Goal: Navigation & Orientation: Find specific page/section

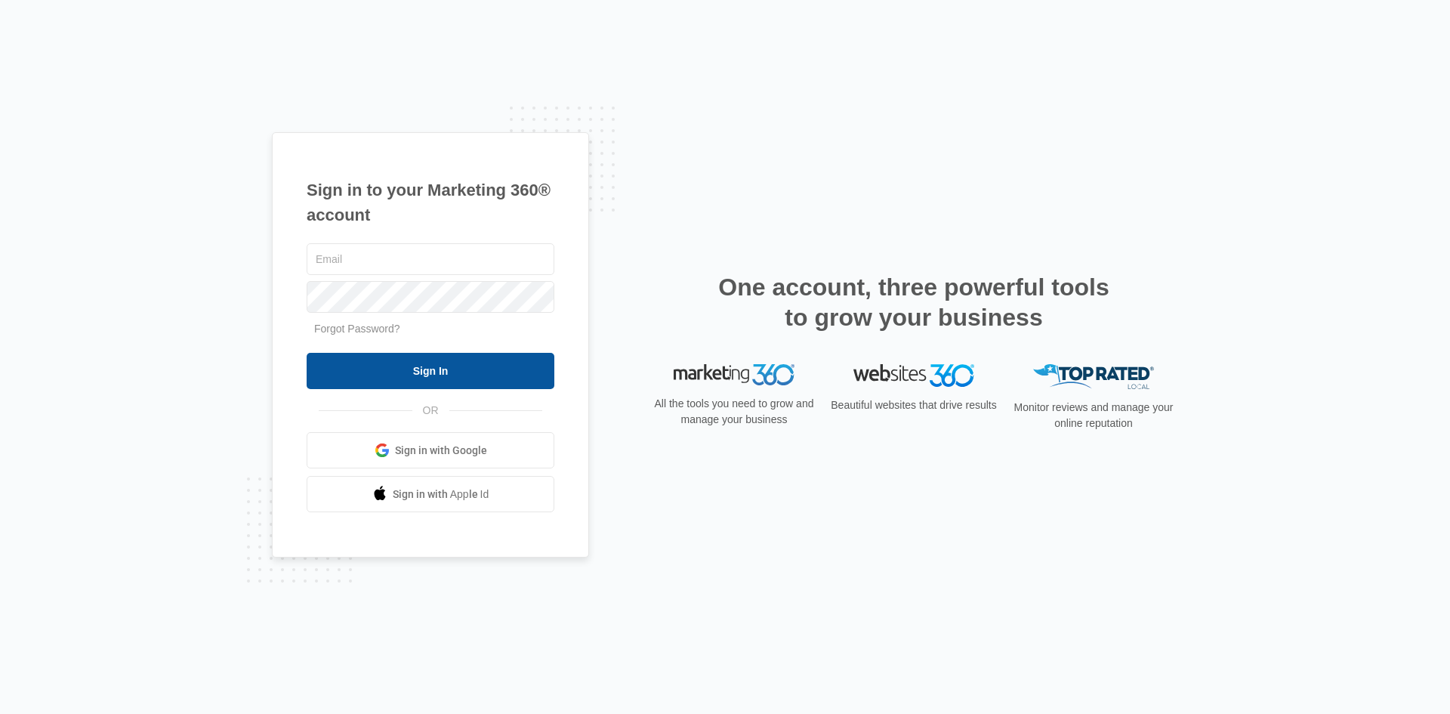
type input "[EMAIL_ADDRESS][DOMAIN_NAME]"
click at [400, 375] on input "Sign In" at bounding box center [431, 371] width 248 height 36
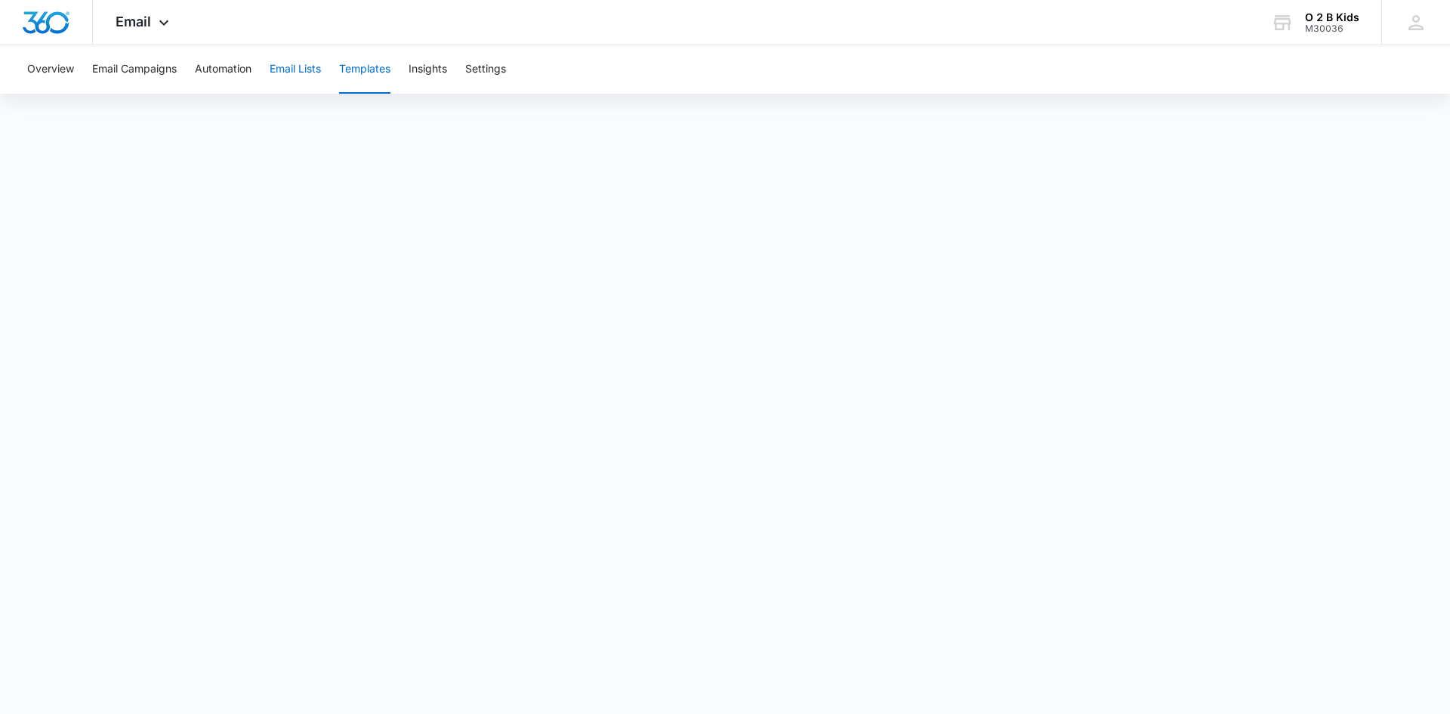
click at [289, 69] on button "Email Lists" at bounding box center [295, 69] width 51 height 48
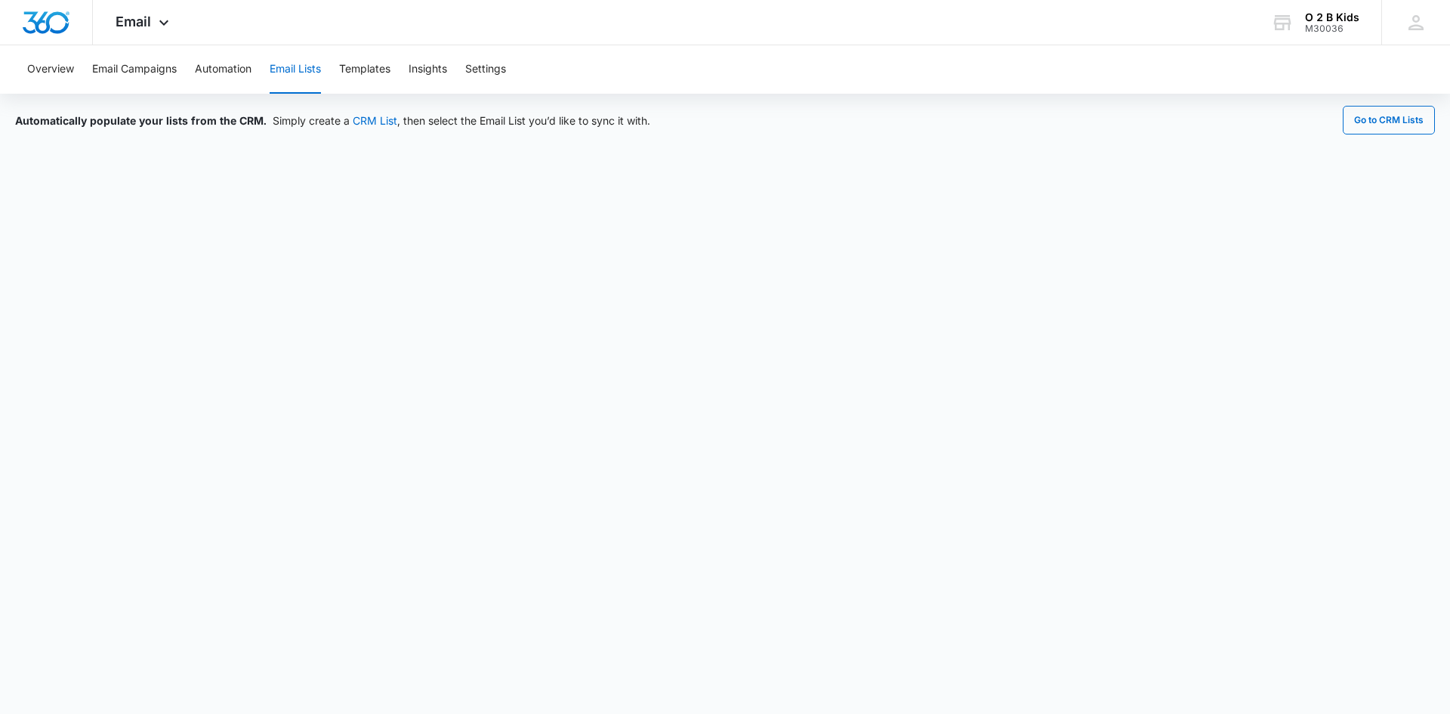
click at [313, 63] on button "Email Lists" at bounding box center [295, 69] width 51 height 48
click at [292, 62] on button "Email Lists" at bounding box center [295, 69] width 51 height 48
click at [41, 61] on button "Overview" at bounding box center [50, 69] width 47 height 48
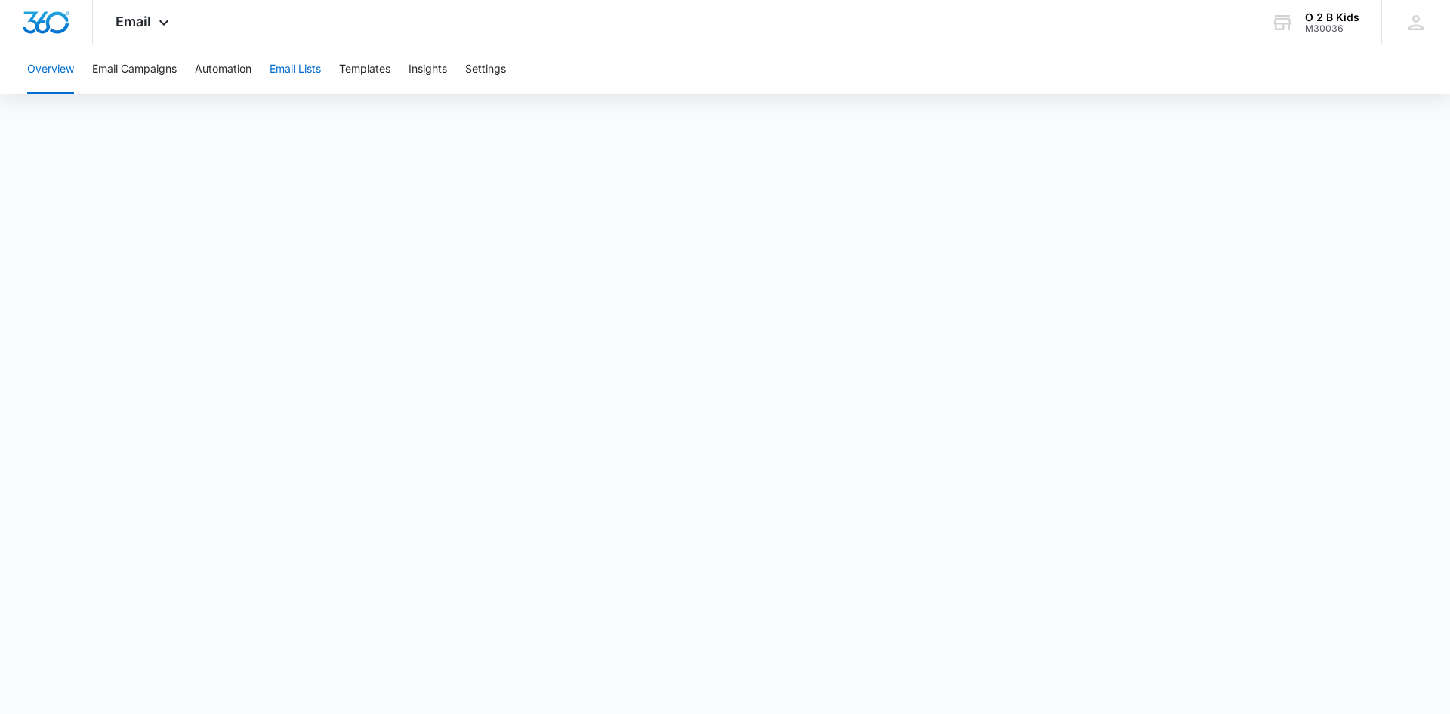
click at [295, 73] on button "Email Lists" at bounding box center [295, 69] width 51 height 48
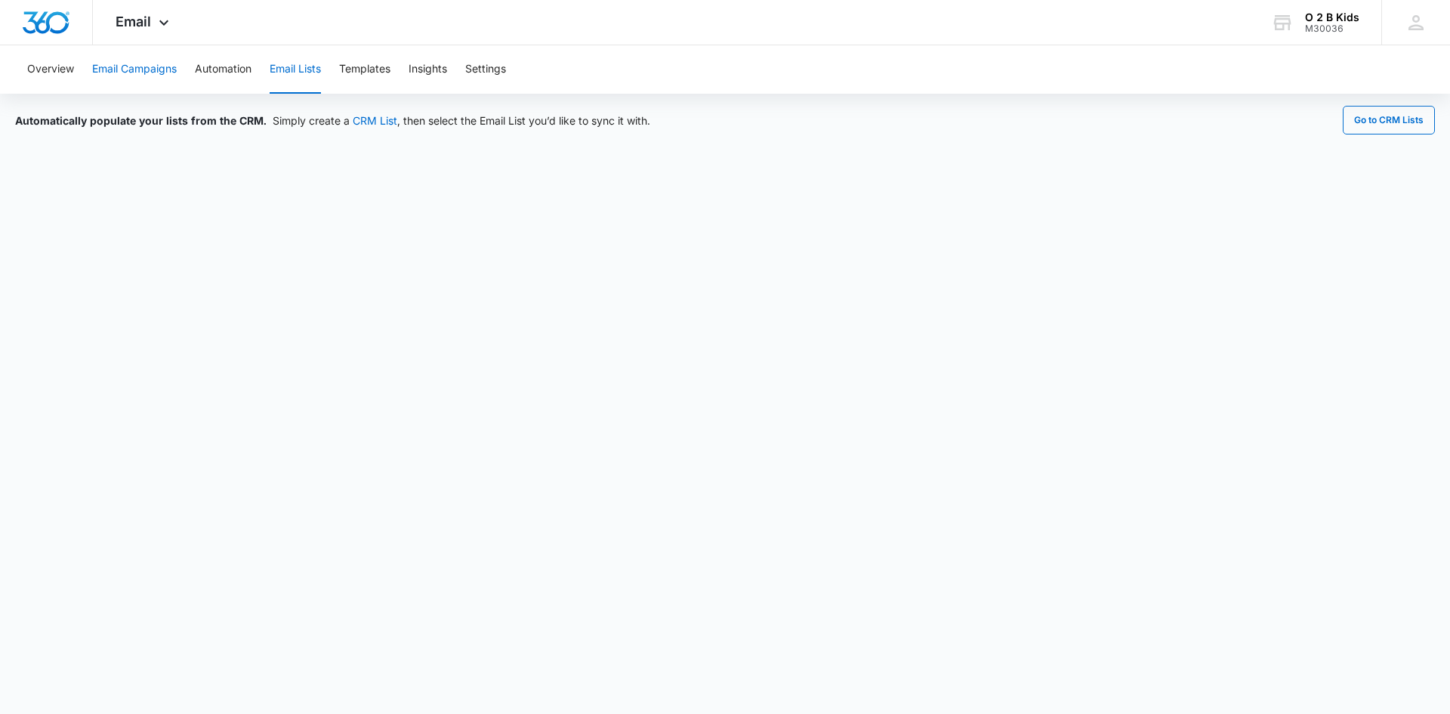
click at [156, 72] on button "Email Campaigns" at bounding box center [134, 69] width 85 height 48
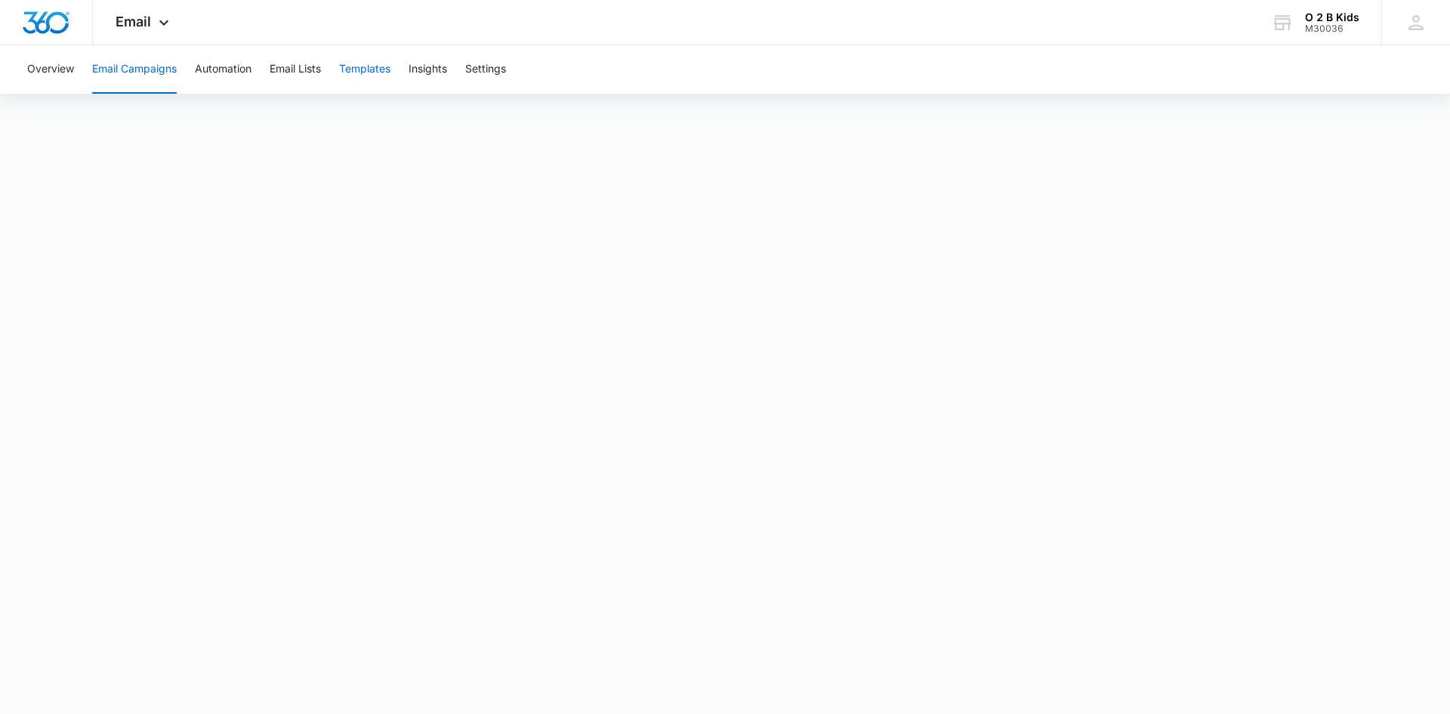
click at [351, 74] on button "Templates" at bounding box center [364, 69] width 51 height 48
